Goal: Communication & Community: Answer question/provide support

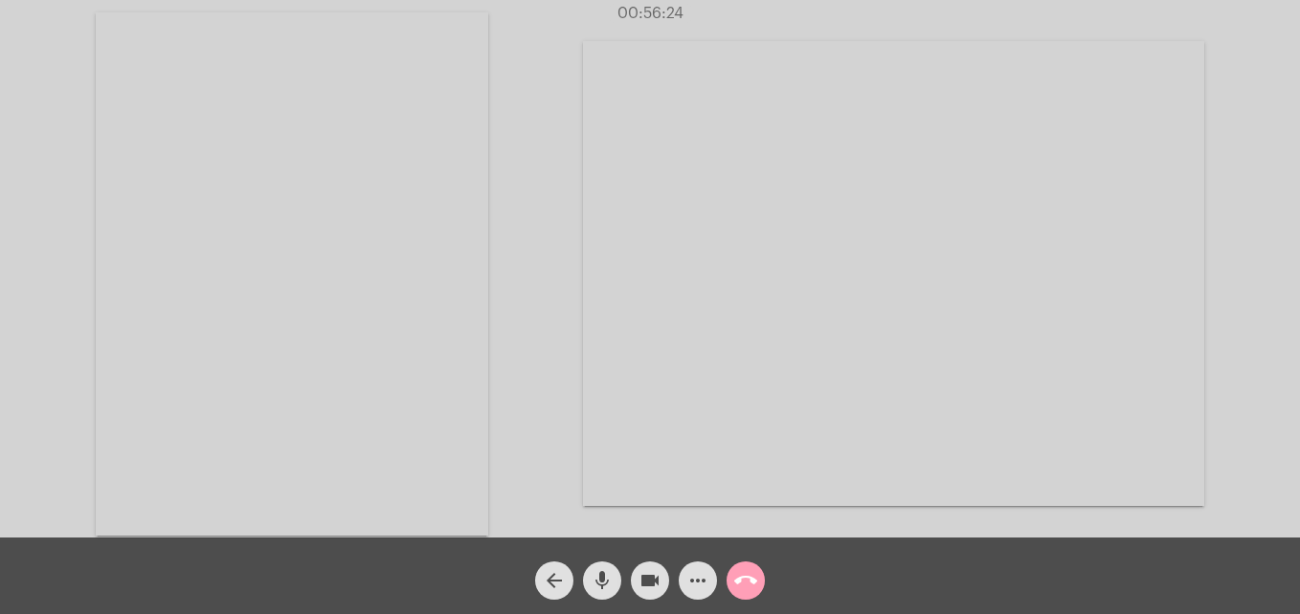
click at [747, 590] on mat-icon "call_end" at bounding box center [745, 580] width 23 height 23
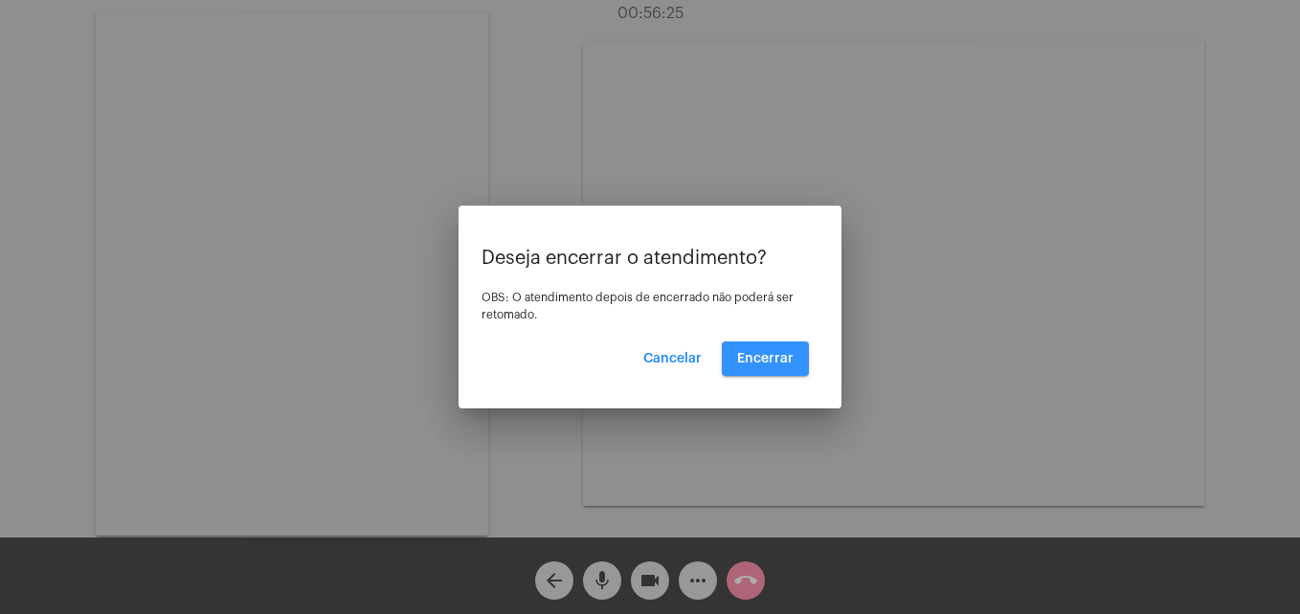
click at [761, 363] on span "Encerrar" at bounding box center [765, 358] width 56 height 13
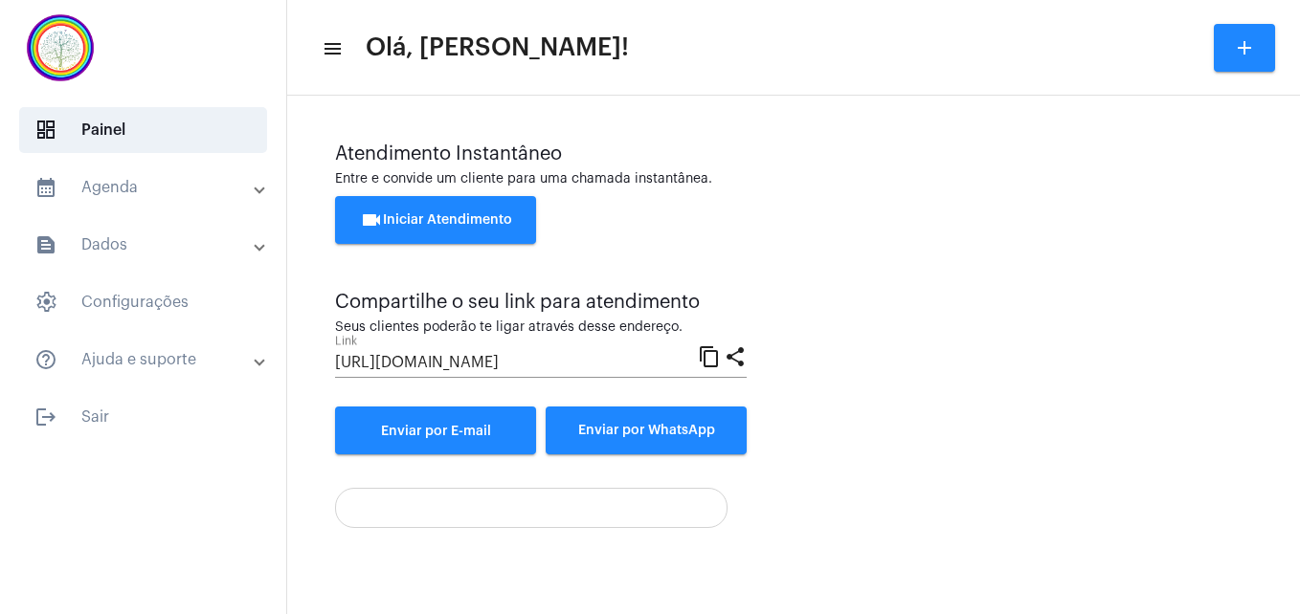
click at [422, 204] on button "videocam Iniciar Atendimento" at bounding box center [435, 220] width 201 height 48
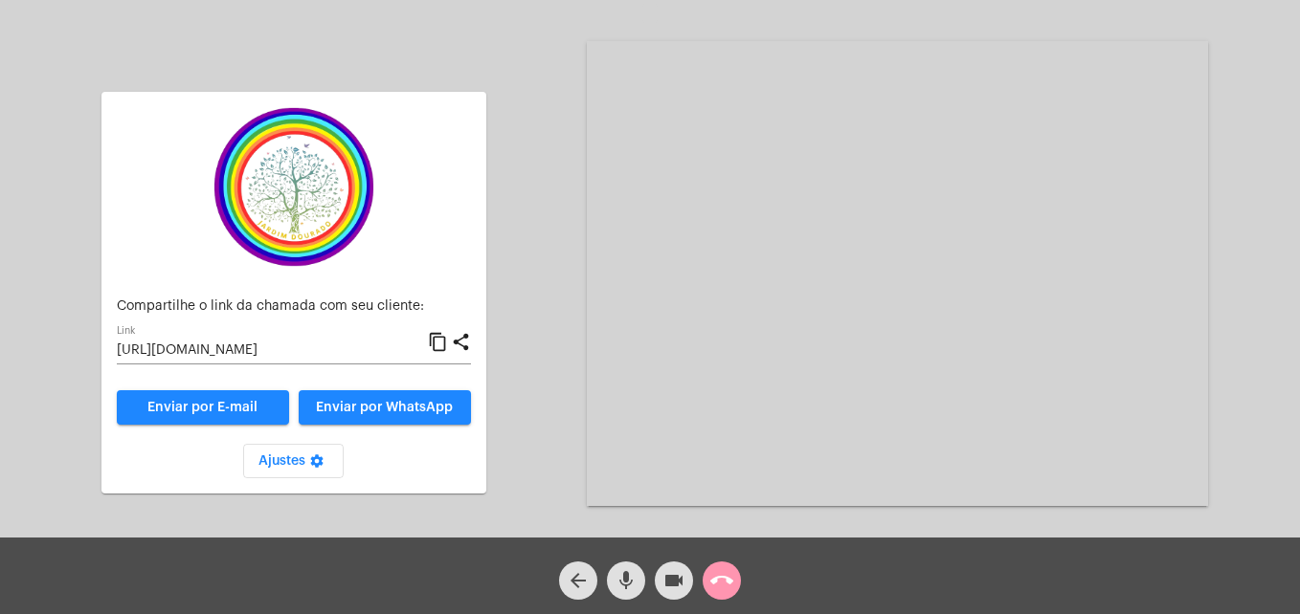
click at [438, 339] on mat-icon "content_copy" at bounding box center [438, 342] width 20 height 23
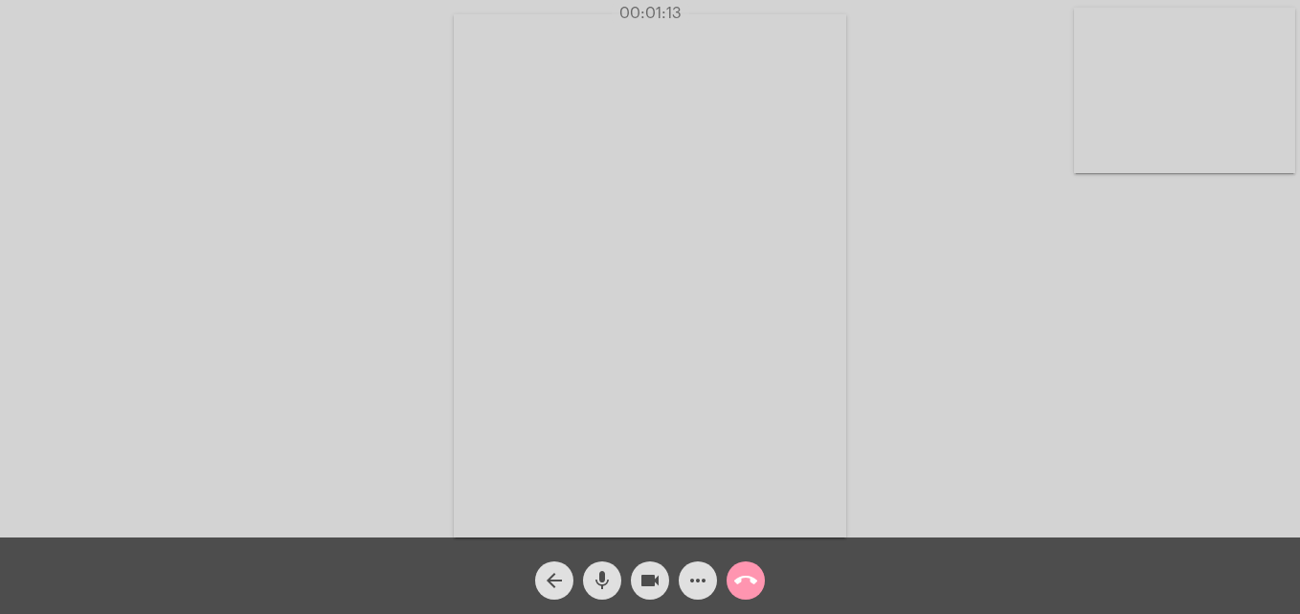
click at [1097, 154] on video at bounding box center [1184, 91] width 221 height 166
click at [564, 470] on video at bounding box center [824, 273] width 698 height 523
